Goal: Information Seeking & Learning: Learn about a topic

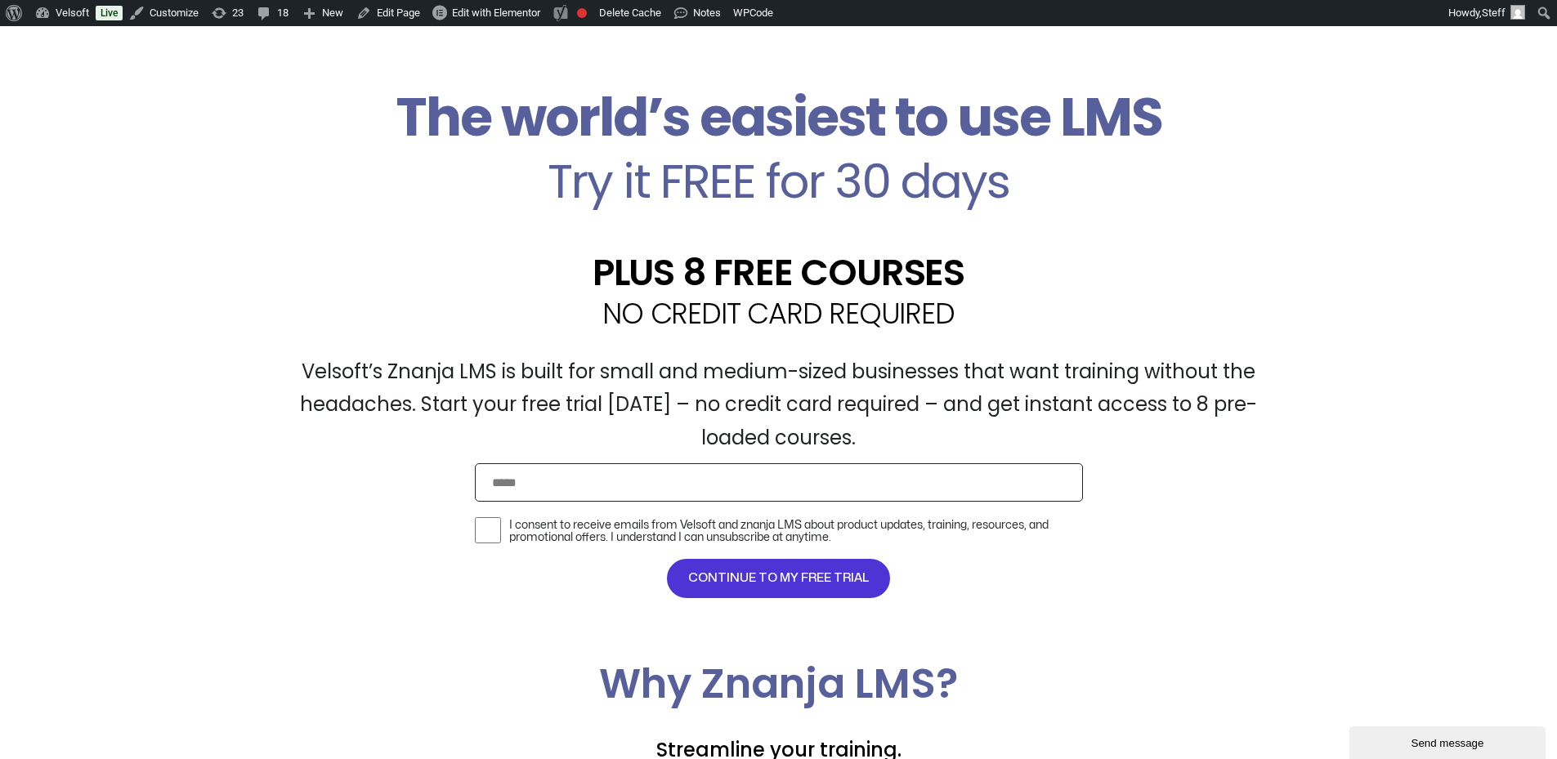
scroll to position [654, 0]
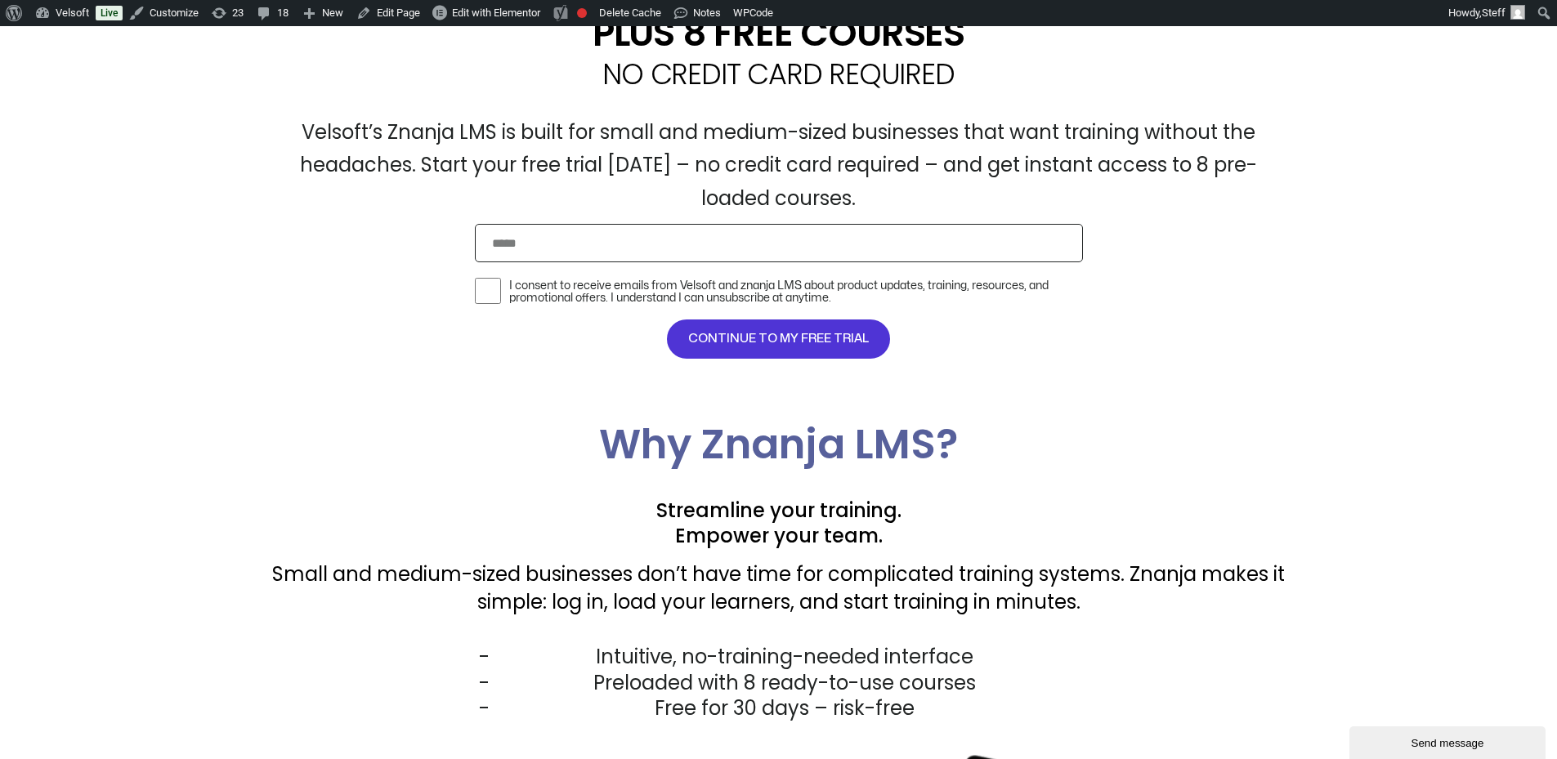
click at [875, 569] on p "Small and medium-sized businesses don’t have time for complicated training syst…" at bounding box center [778, 588] width 1013 height 55
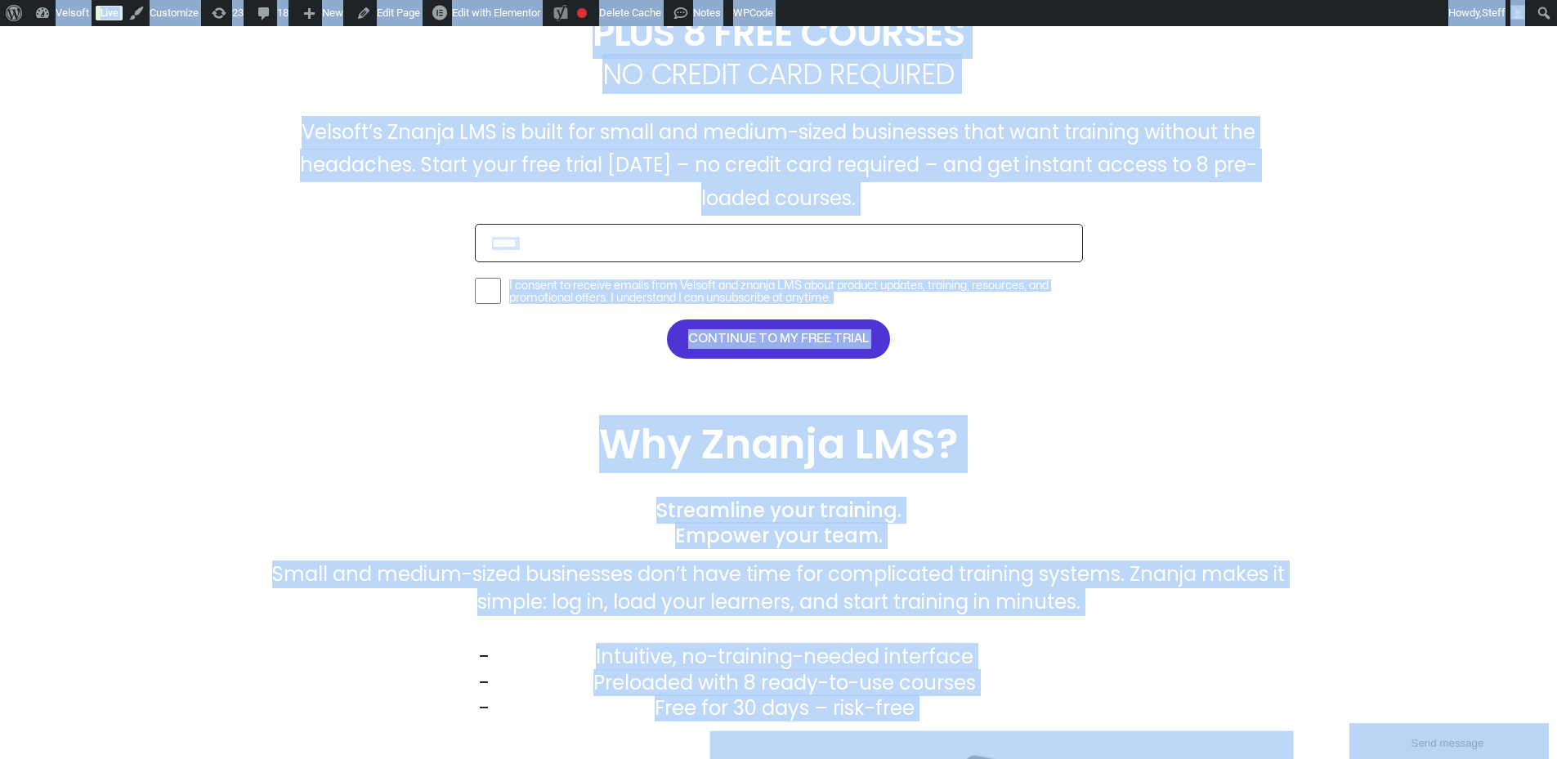
copy body "Training management should be simple . The world’s easiest to use LMS Try it FR…"
click at [376, 122] on p "Velsoft’s Znanja LMS is built for small and medium-sized businesses that want t…" at bounding box center [778, 166] width 1013 height 100
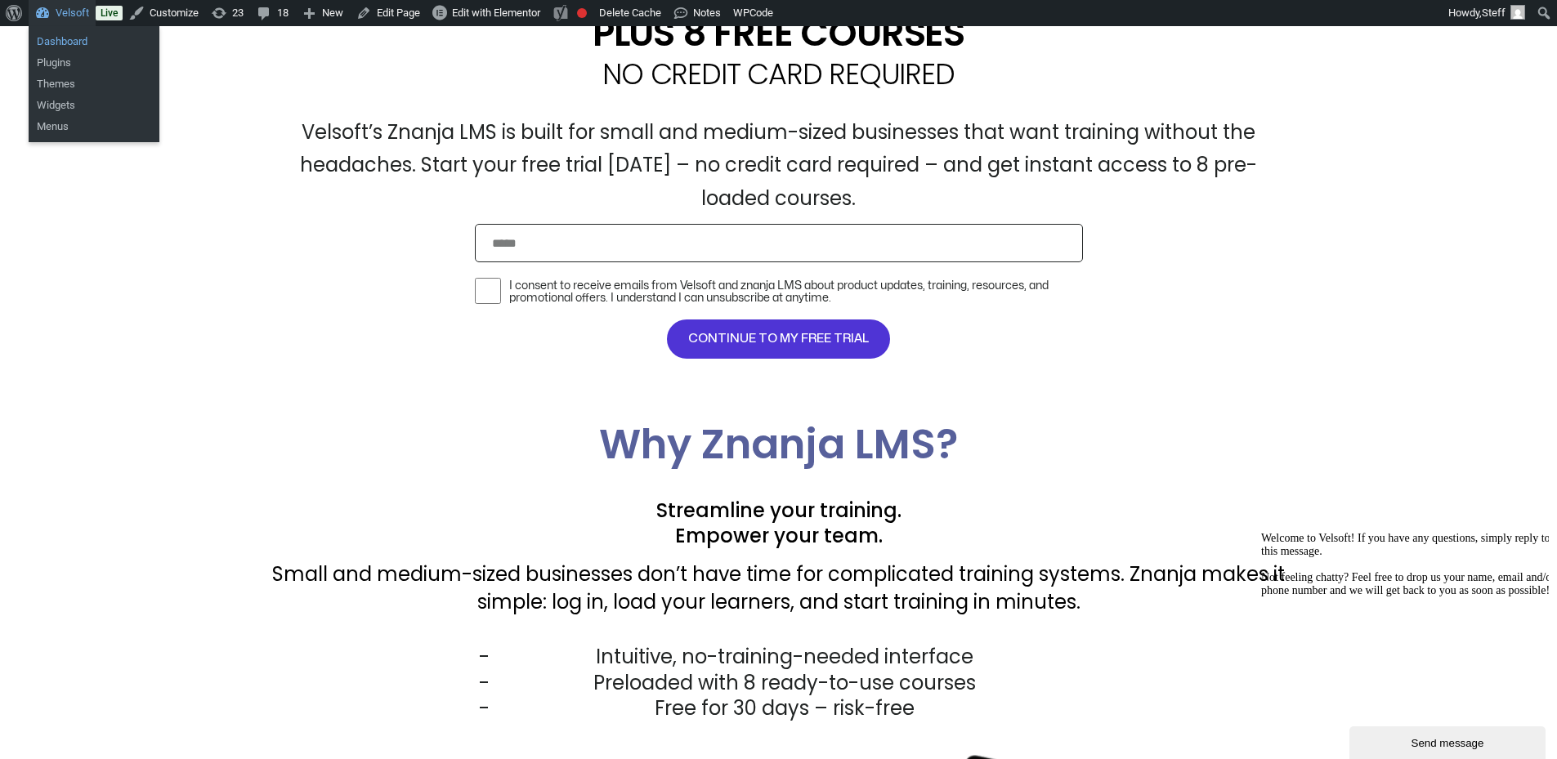
click at [72, 38] on link "Dashboard" at bounding box center [94, 41] width 131 height 21
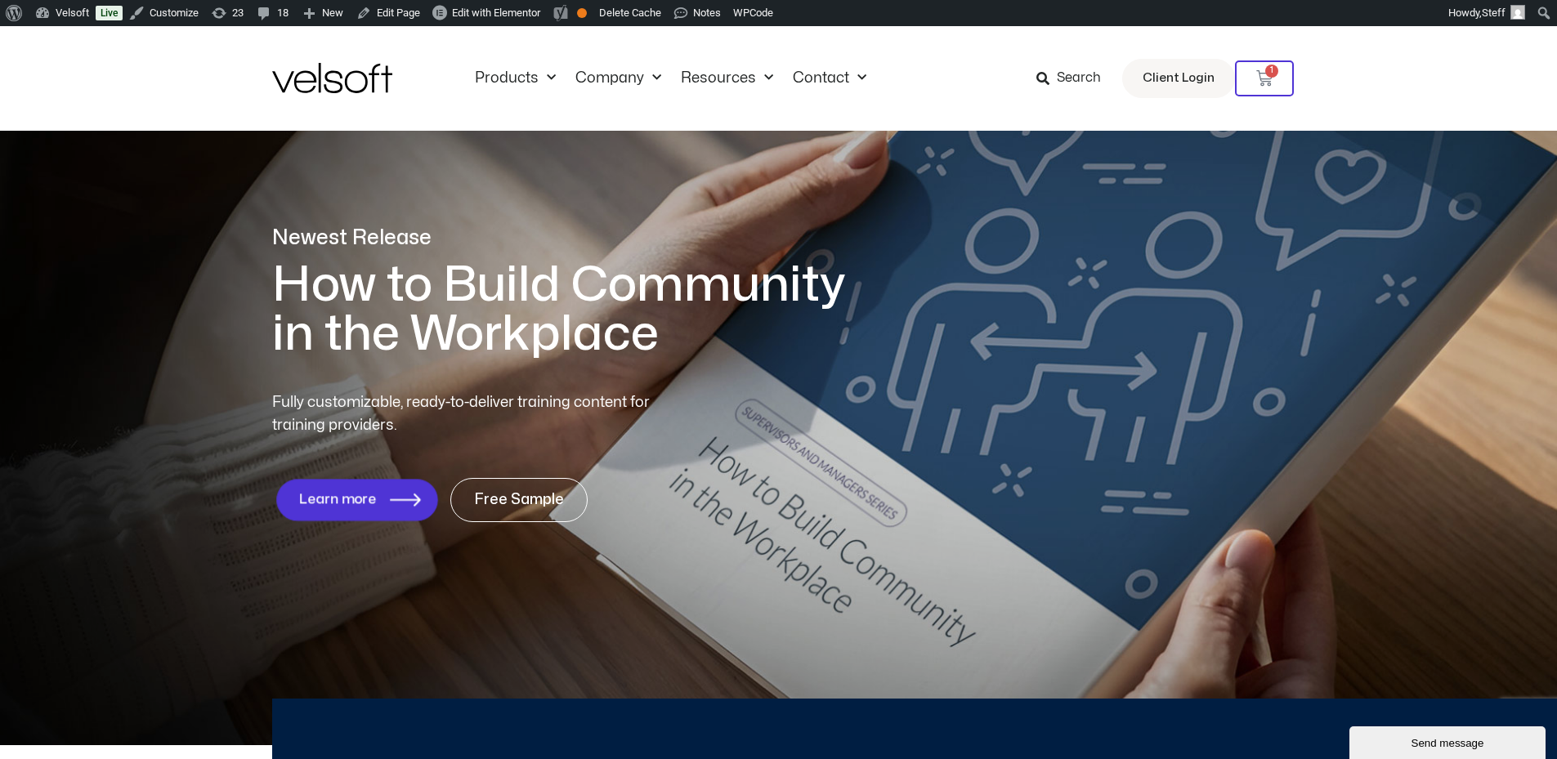
click at [386, 501] on span "Learn more" at bounding box center [356, 500] width 116 height 16
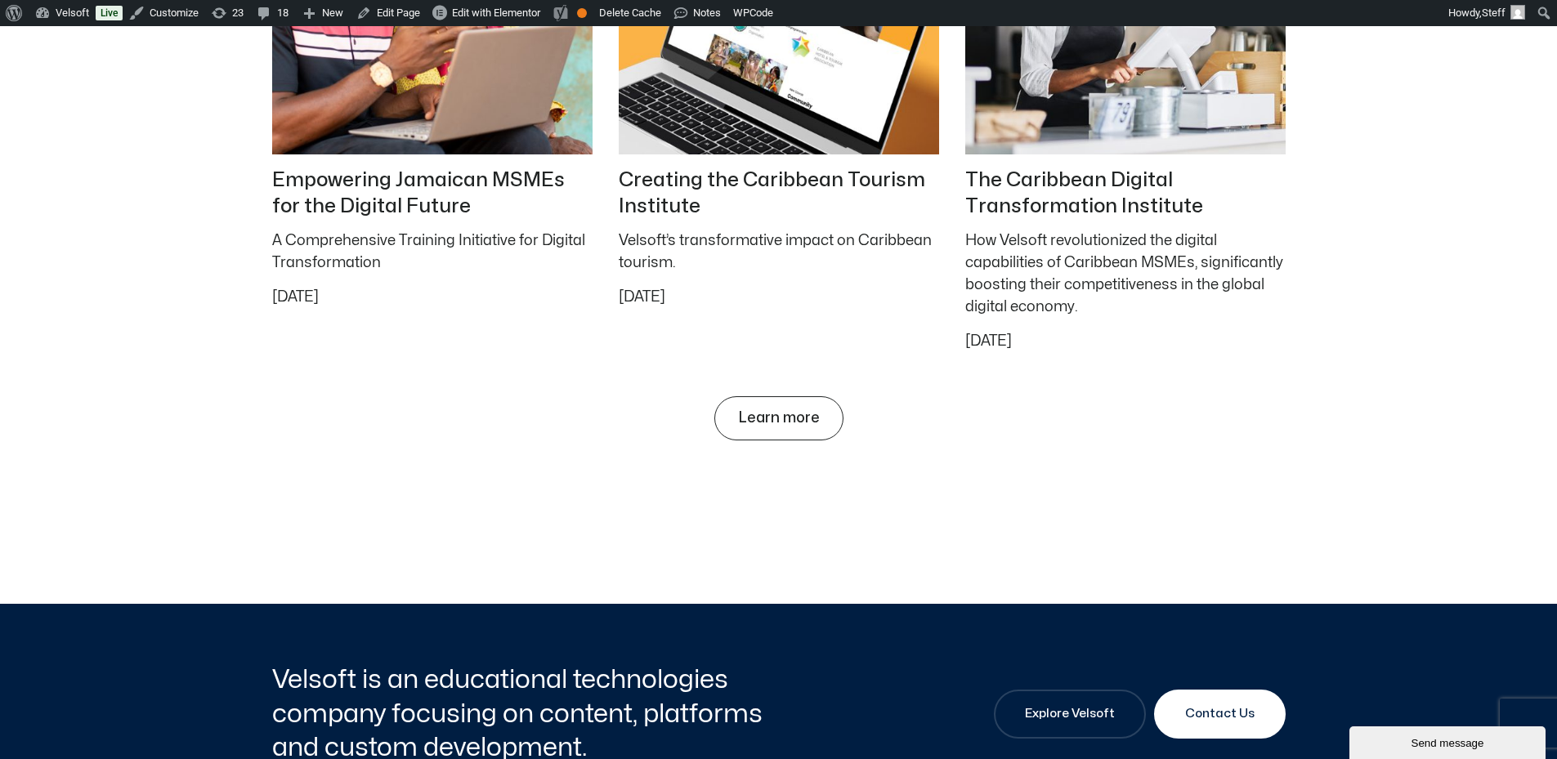
scroll to position [6960, 0]
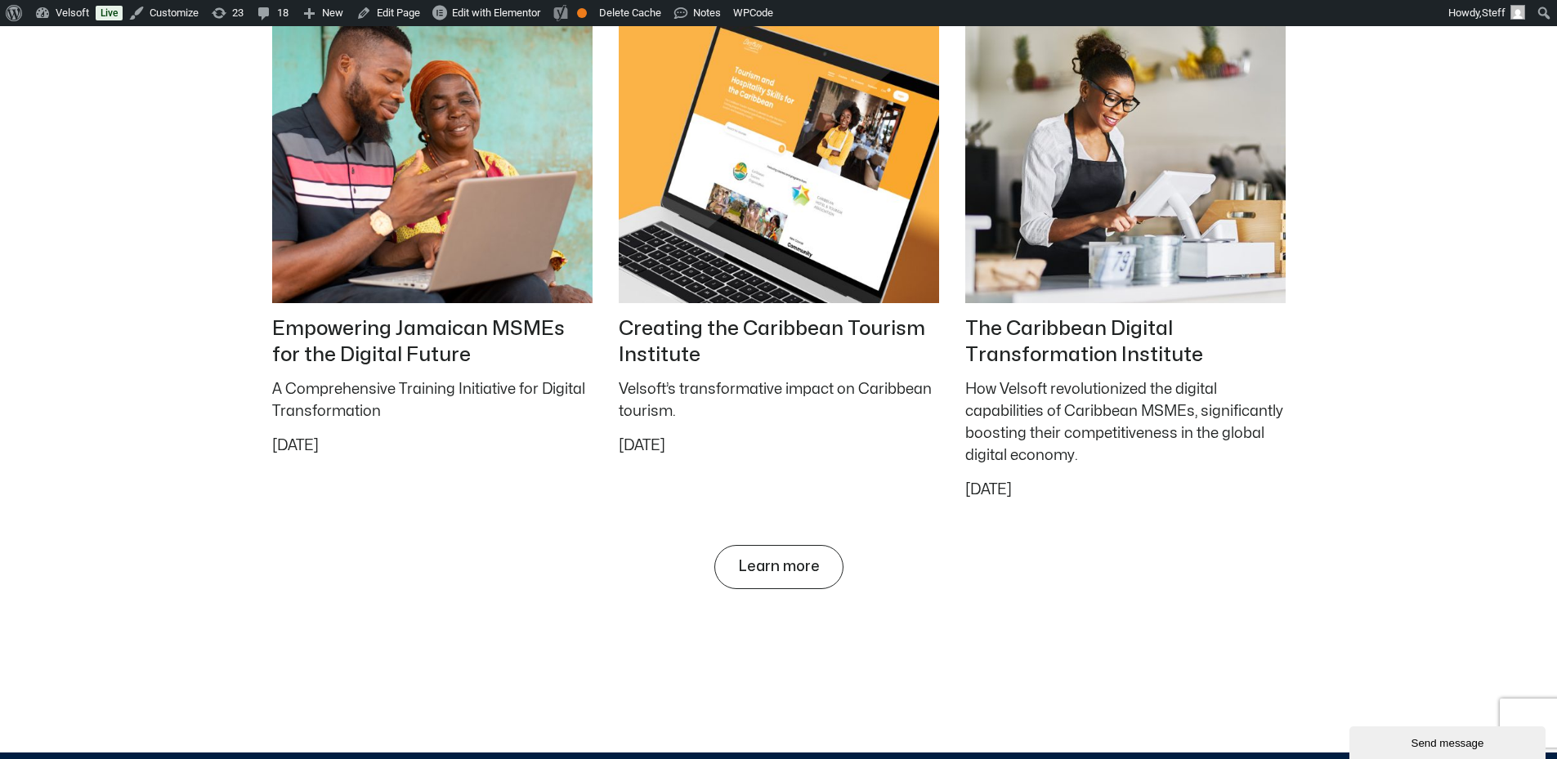
click at [1074, 263] on img at bounding box center [1125, 159] width 337 height 302
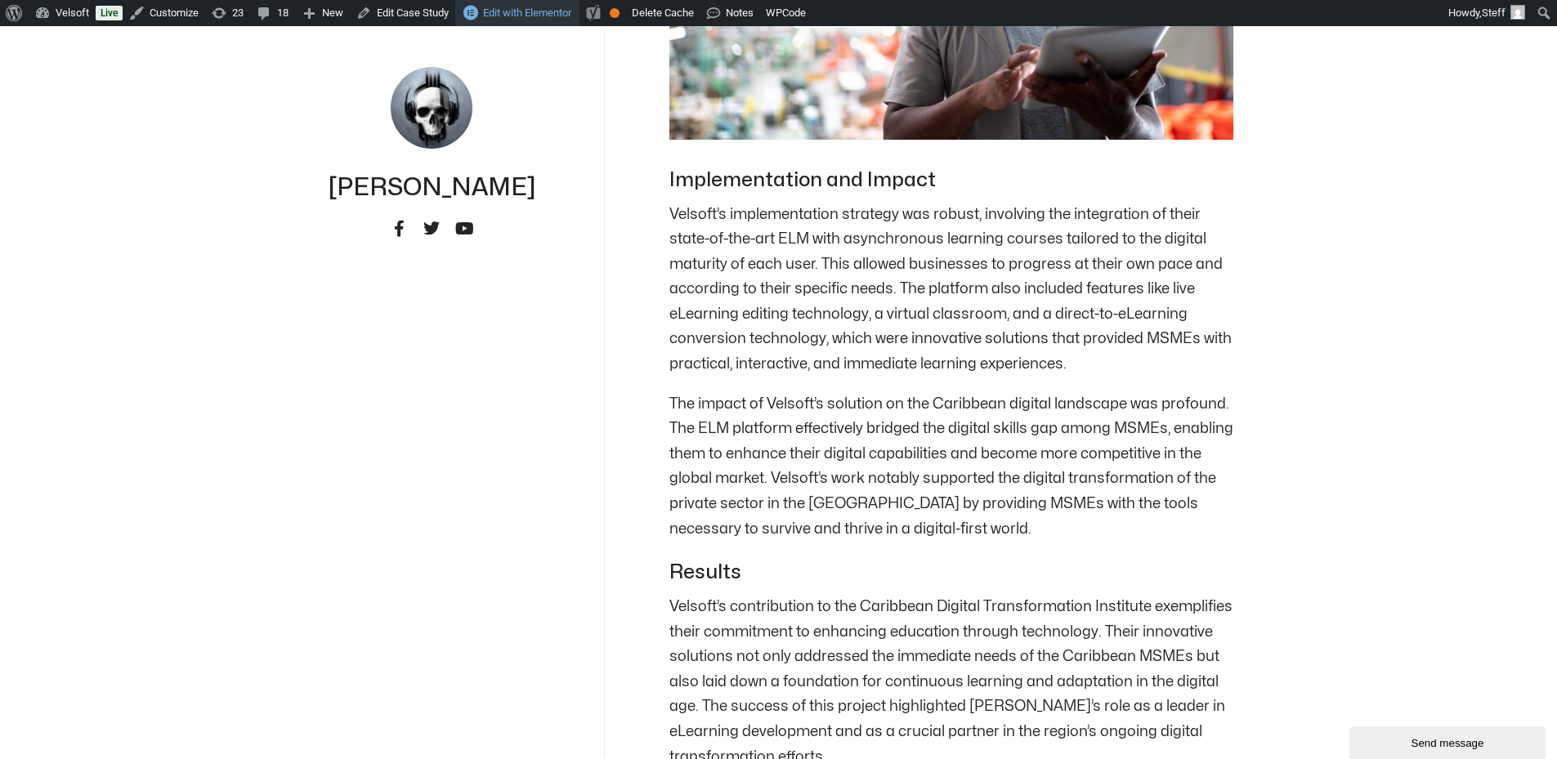
scroll to position [1961, 0]
